Goal: Book appointment/travel/reservation

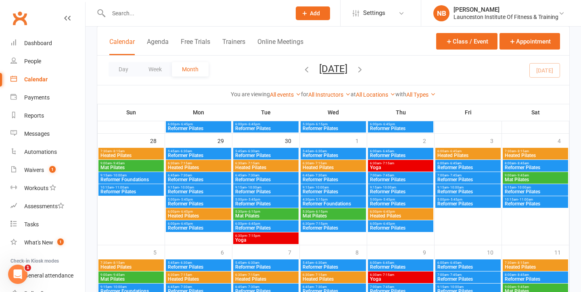
scroll to position [439, 0]
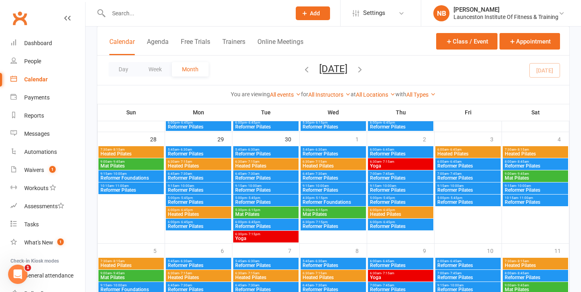
click at [256, 239] on span "Yoga" at bounding box center [266, 238] width 62 height 5
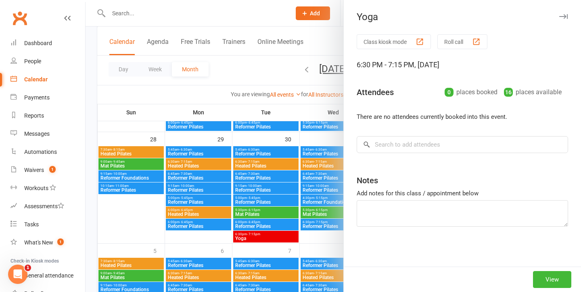
click at [256, 239] on div at bounding box center [333, 146] width 495 height 292
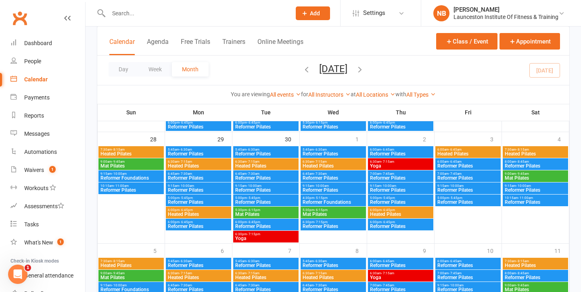
click at [256, 239] on span "Yoga" at bounding box center [266, 238] width 62 height 5
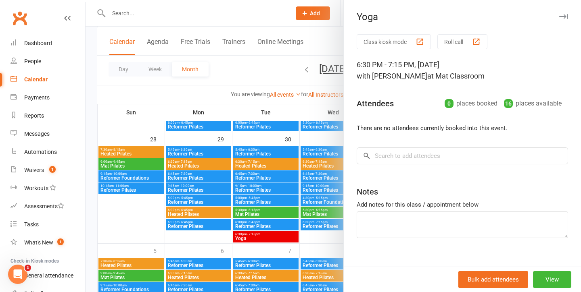
click at [256, 239] on div at bounding box center [333, 146] width 495 height 292
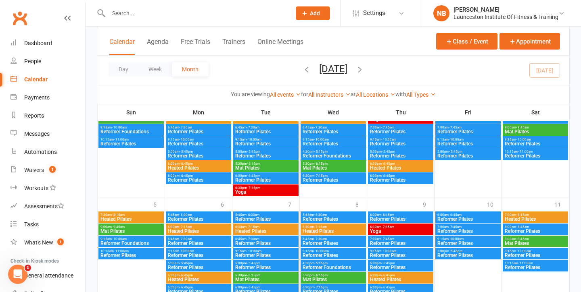
scroll to position [461, 0]
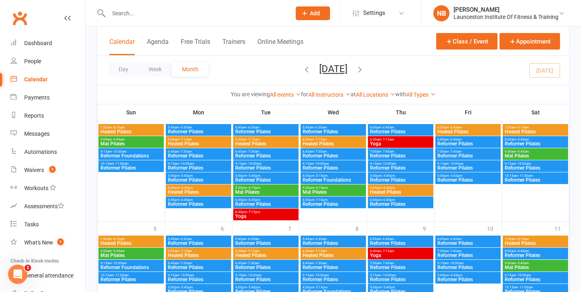
click at [261, 210] on div "6:30pm - 7:15pm Yoga" at bounding box center [265, 215] width 65 height 12
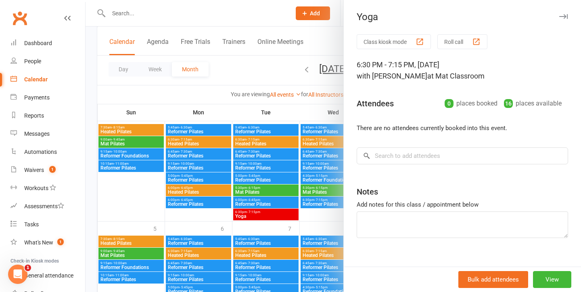
click at [261, 210] on div at bounding box center [333, 146] width 495 height 292
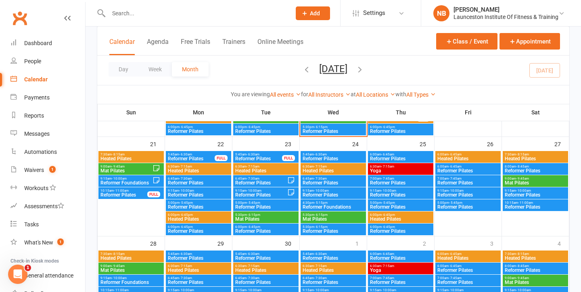
scroll to position [173, 0]
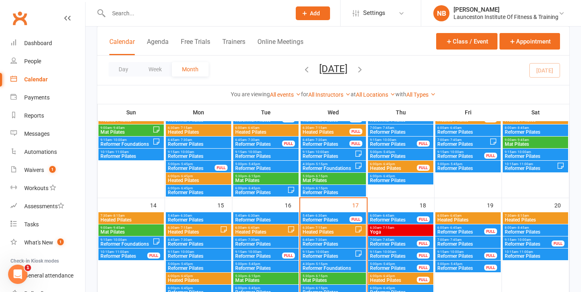
click at [526, 222] on span "Heated Pilates" at bounding box center [535, 220] width 62 height 5
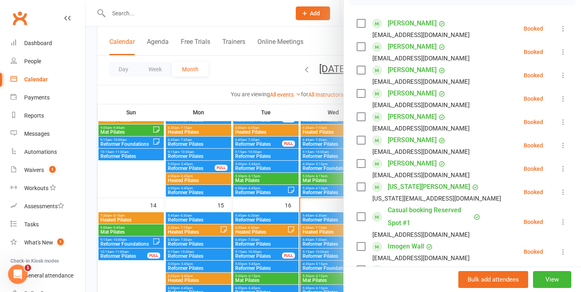
scroll to position [0, 0]
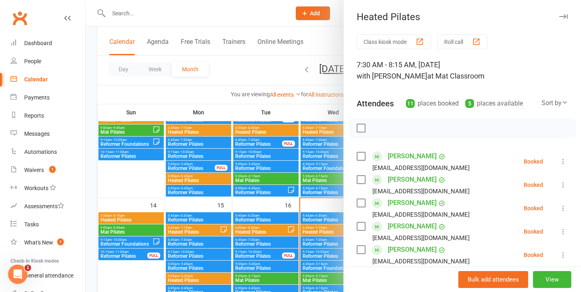
click at [567, 16] on button "button" at bounding box center [563, 17] width 10 height 10
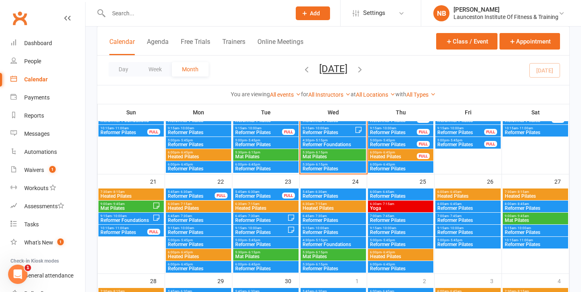
scroll to position [302, 0]
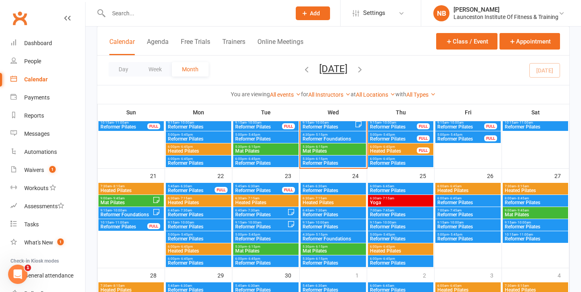
click at [183, 204] on span "Heated Pilates" at bounding box center [198, 203] width 62 height 5
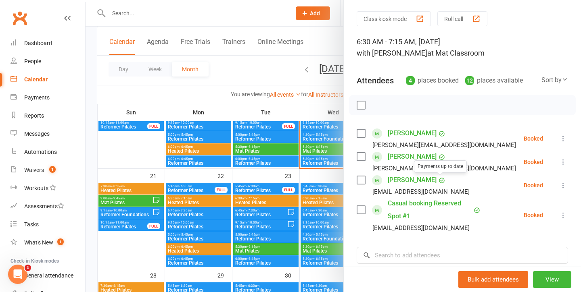
scroll to position [0, 0]
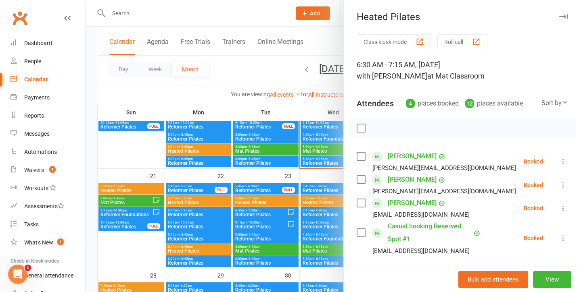
click at [564, 13] on button "button" at bounding box center [563, 17] width 10 height 10
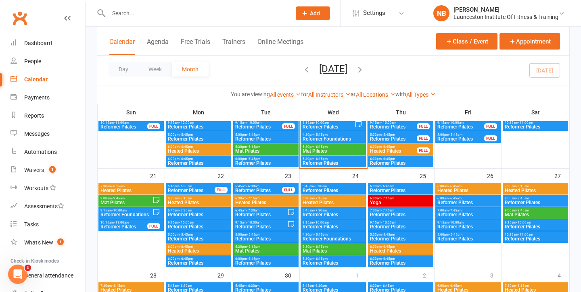
click at [199, 250] on span "Heated Pilates" at bounding box center [198, 251] width 62 height 5
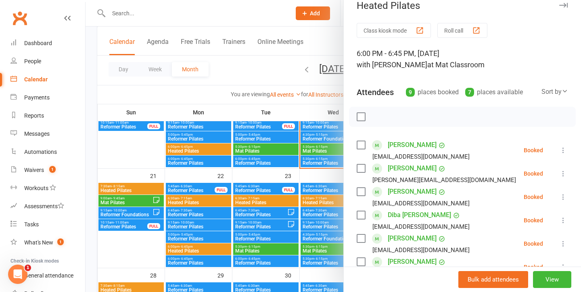
scroll to position [7, 0]
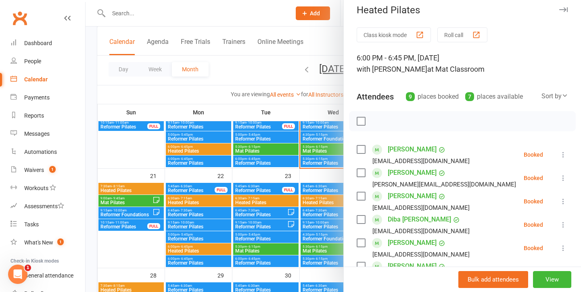
click at [566, 9] on icon "button" at bounding box center [563, 9] width 8 height 5
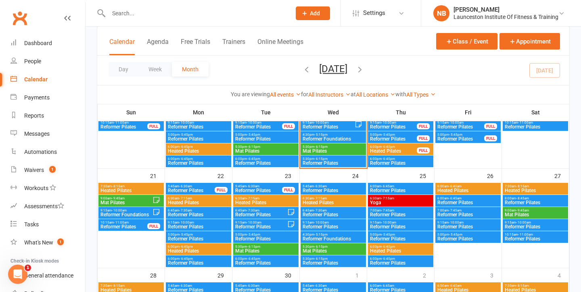
click at [207, 201] on span "Heated Pilates" at bounding box center [198, 203] width 62 height 5
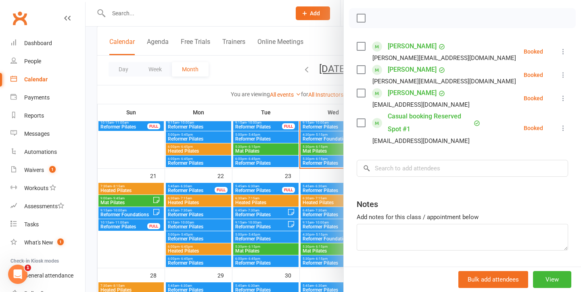
scroll to position [118, 0]
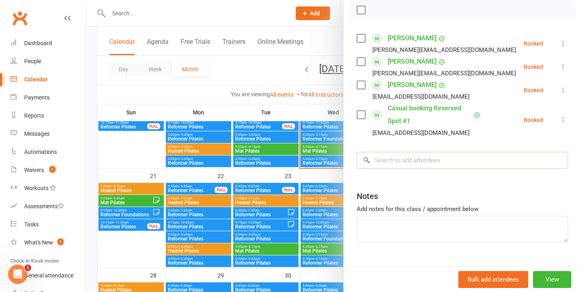
click at [389, 158] on input "search" at bounding box center [462, 160] width 211 height 17
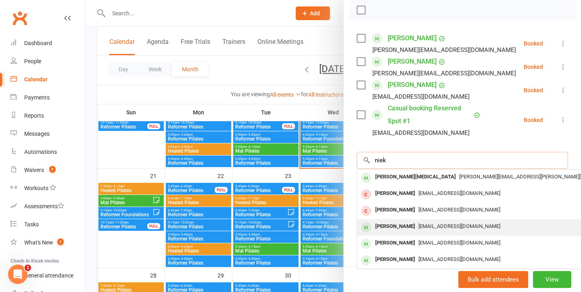
type input "niek"
click at [424, 225] on span "[EMAIL_ADDRESS][DOMAIN_NAME]" at bounding box center [459, 227] width 82 height 6
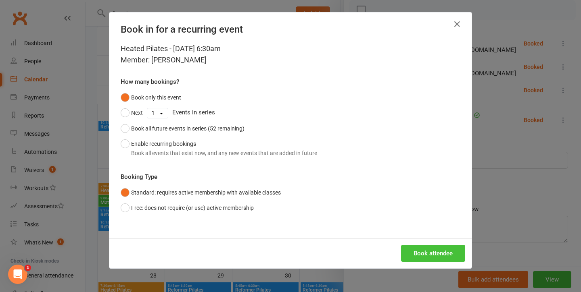
click at [449, 258] on button "Book attendee" at bounding box center [433, 253] width 64 height 17
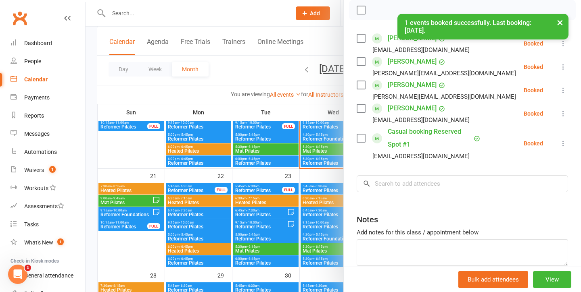
click at [265, 109] on div at bounding box center [333, 146] width 495 height 292
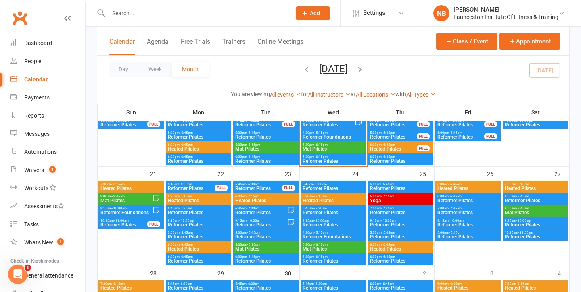
scroll to position [308, 0]
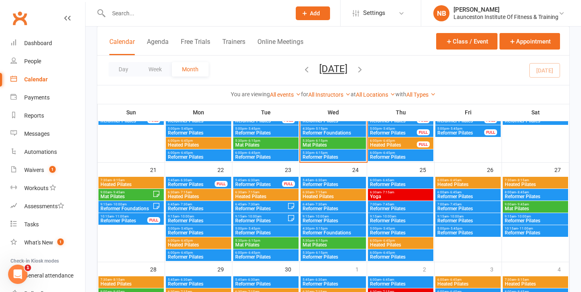
click at [325, 192] on span "- 7:15am" at bounding box center [320, 193] width 13 height 4
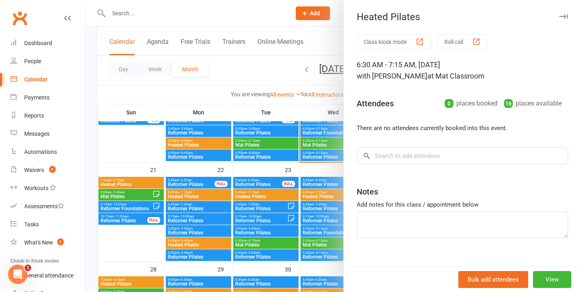
click at [294, 189] on div at bounding box center [333, 146] width 495 height 292
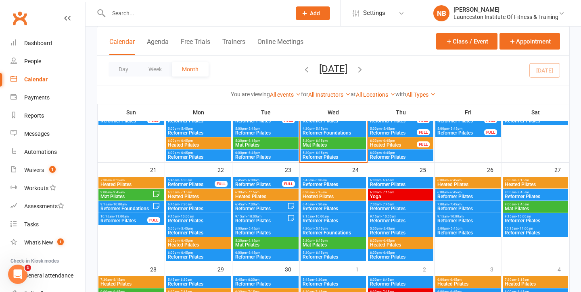
click at [256, 192] on span "- 7:15am" at bounding box center [253, 193] width 13 height 4
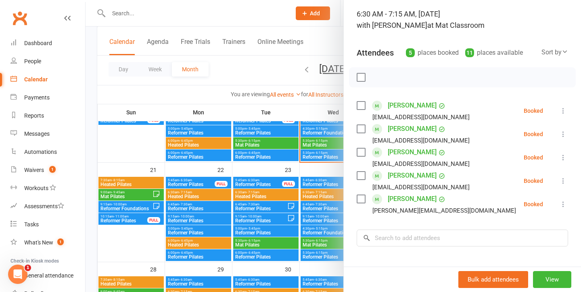
scroll to position [55, 0]
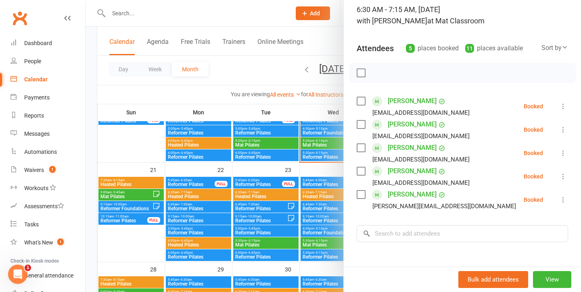
click at [303, 241] on div at bounding box center [333, 146] width 495 height 292
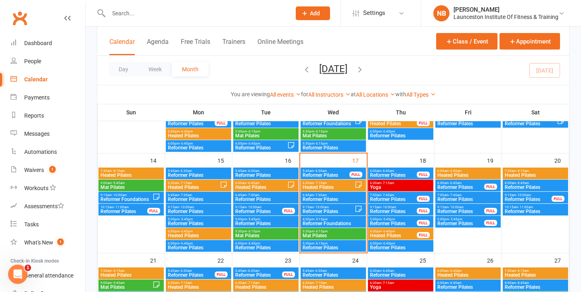
scroll to position [213, 0]
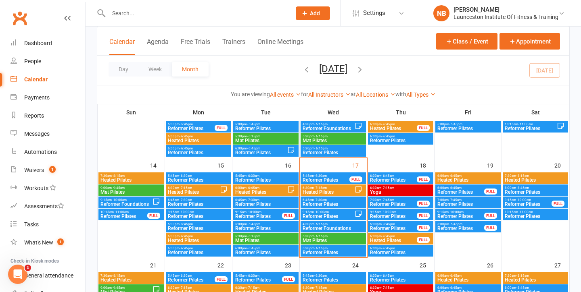
click at [329, 188] on span "6:30am - 7:15am" at bounding box center [328, 188] width 52 height 4
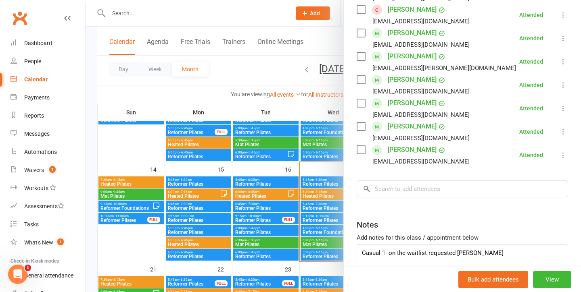
scroll to position [355, 0]
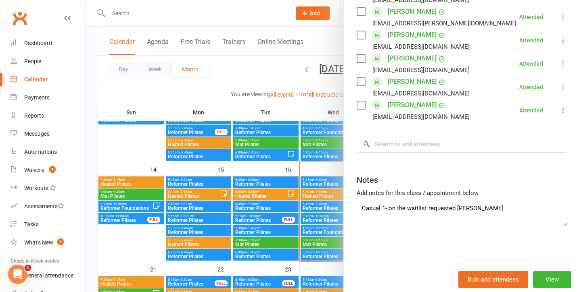
click at [284, 162] on div at bounding box center [333, 146] width 495 height 292
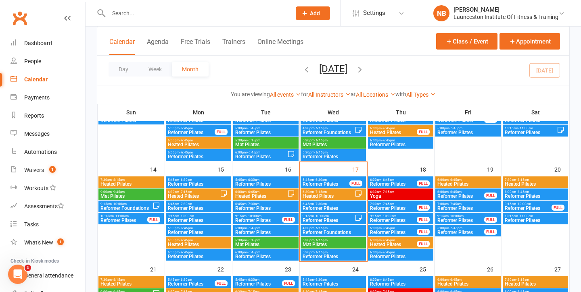
click at [387, 190] on span "- 7:15am" at bounding box center [387, 192] width 13 height 4
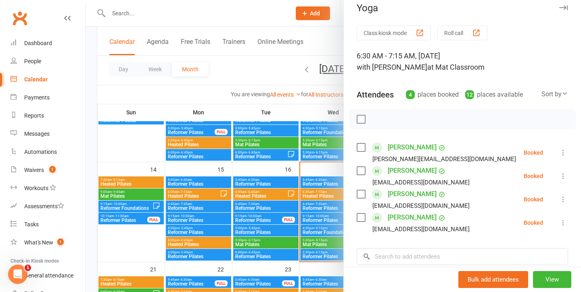
scroll to position [0, 0]
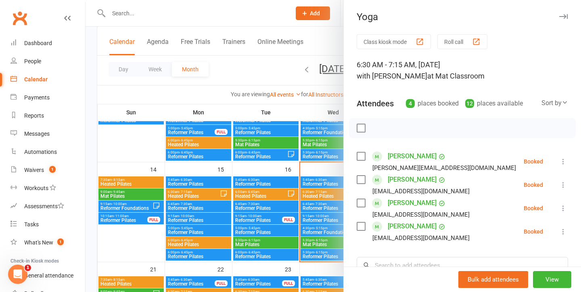
click at [297, 188] on div at bounding box center [333, 146] width 495 height 292
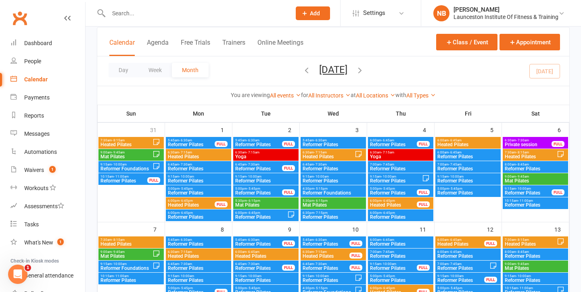
scroll to position [45, 0]
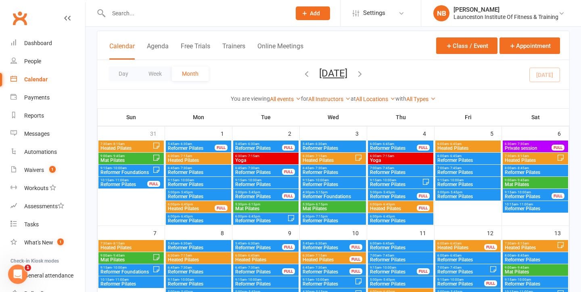
click at [395, 155] on span "6:30am - 7:15am" at bounding box center [401, 157] width 62 height 4
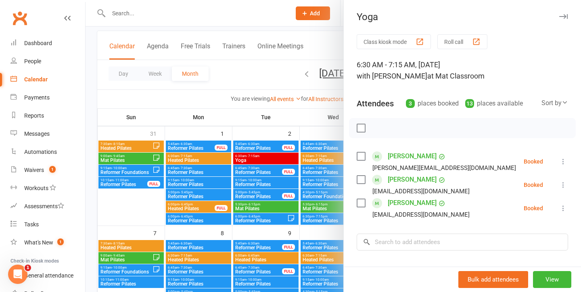
click at [253, 122] on div at bounding box center [333, 146] width 495 height 292
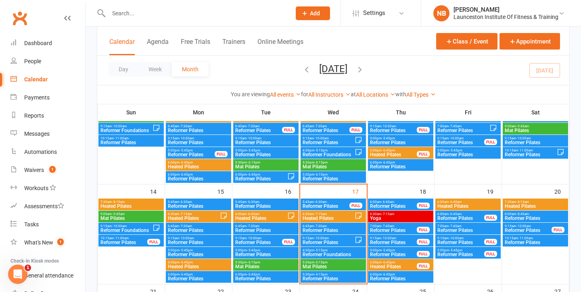
scroll to position [201, 0]
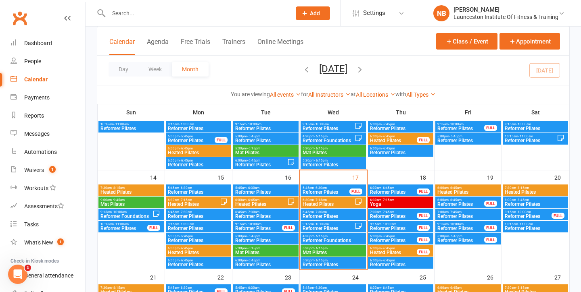
click at [401, 251] on span "Heated Pilates" at bounding box center [394, 253] width 48 height 5
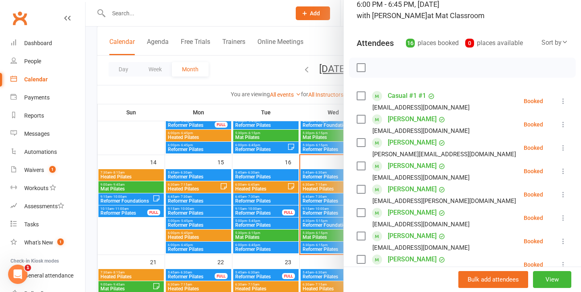
scroll to position [56, 0]
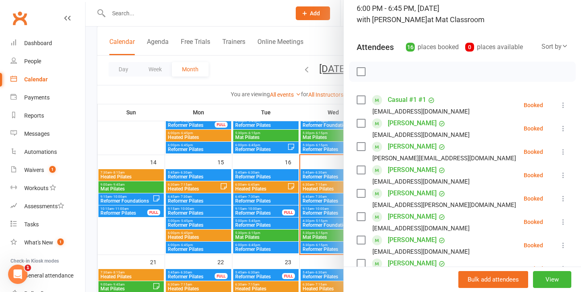
click at [273, 197] on div at bounding box center [333, 146] width 495 height 292
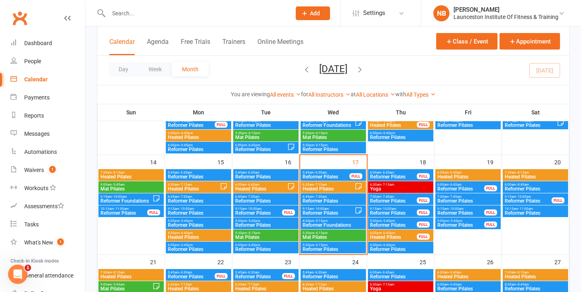
click at [519, 172] on span "- 8:15am" at bounding box center [522, 173] width 13 height 4
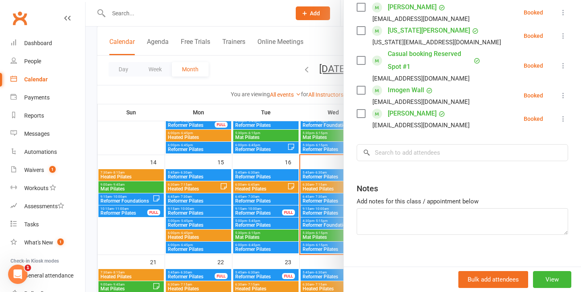
scroll to position [0, 0]
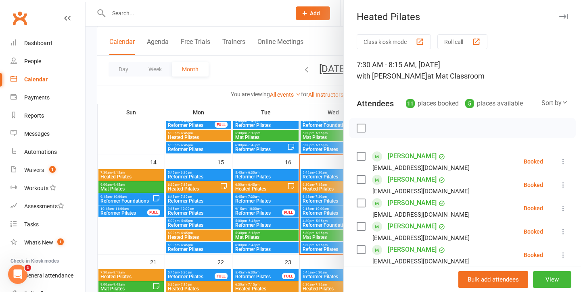
click at [245, 217] on div at bounding box center [333, 146] width 495 height 292
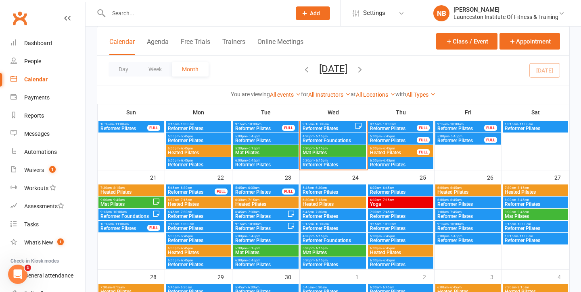
scroll to position [302, 0]
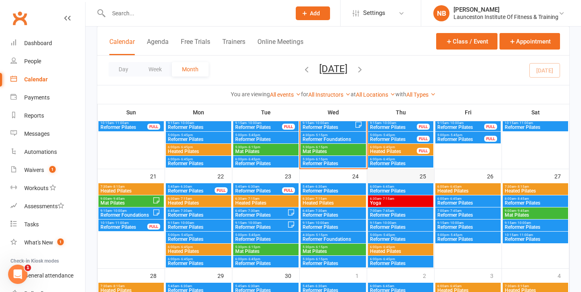
click at [378, 195] on div at bounding box center [400, 226] width 65 height 85
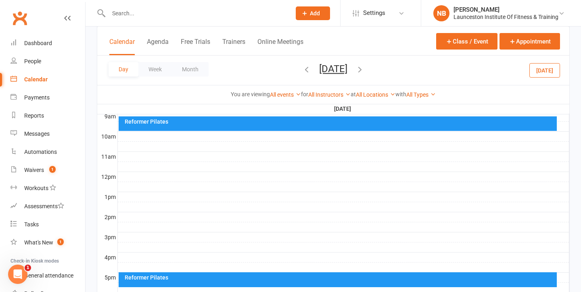
scroll to position [0, 0]
